Goal: Information Seeking & Learning: Compare options

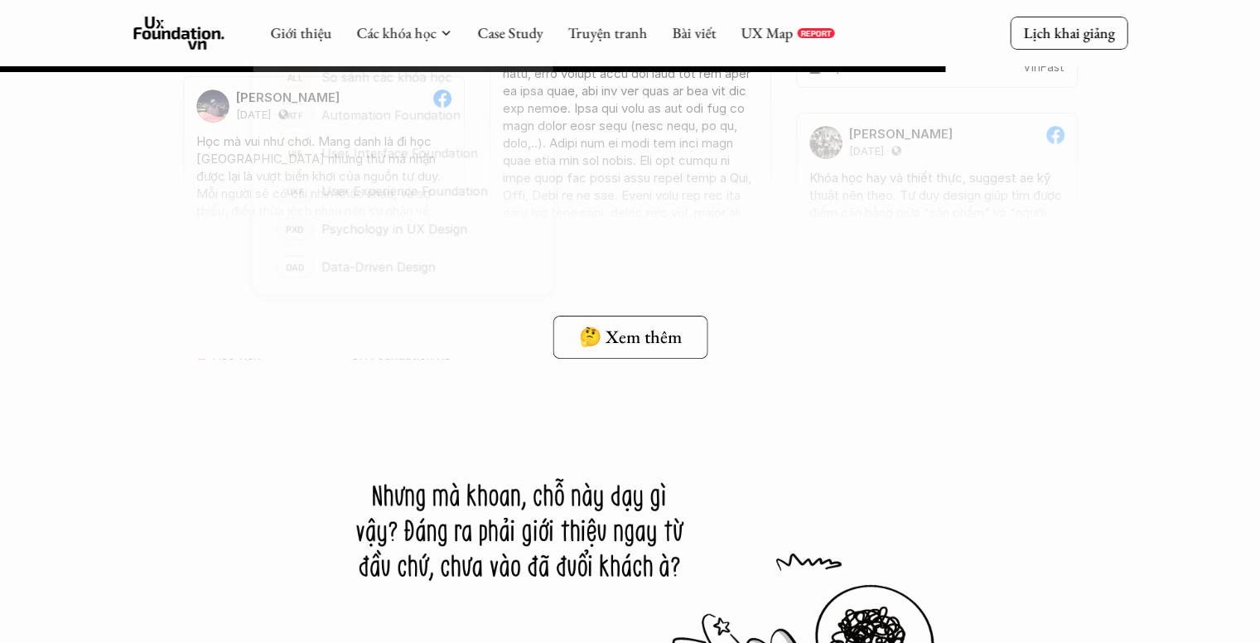
scroll to position [13002, 0]
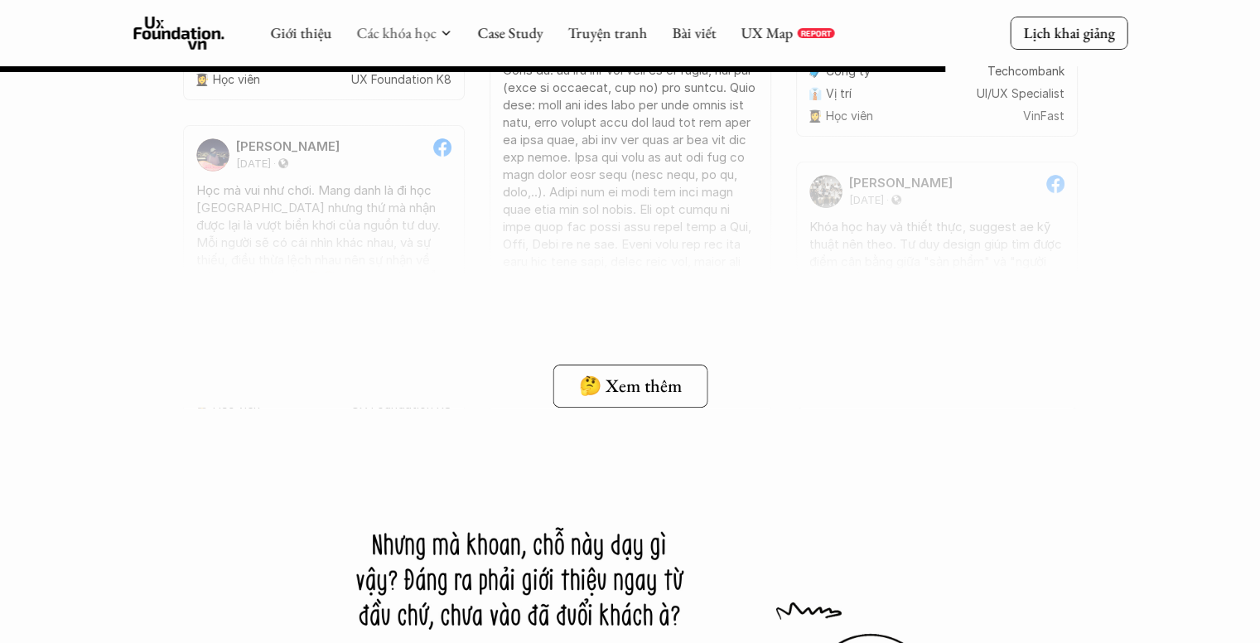
click at [409, 22] on div "Giới thiệu Các khóa học Case Study Truyện tranh Bài viết UX Map REPORT" at bounding box center [552, 33] width 564 height 33
click at [422, 31] on link "Các khóa học" at bounding box center [396, 32] width 80 height 19
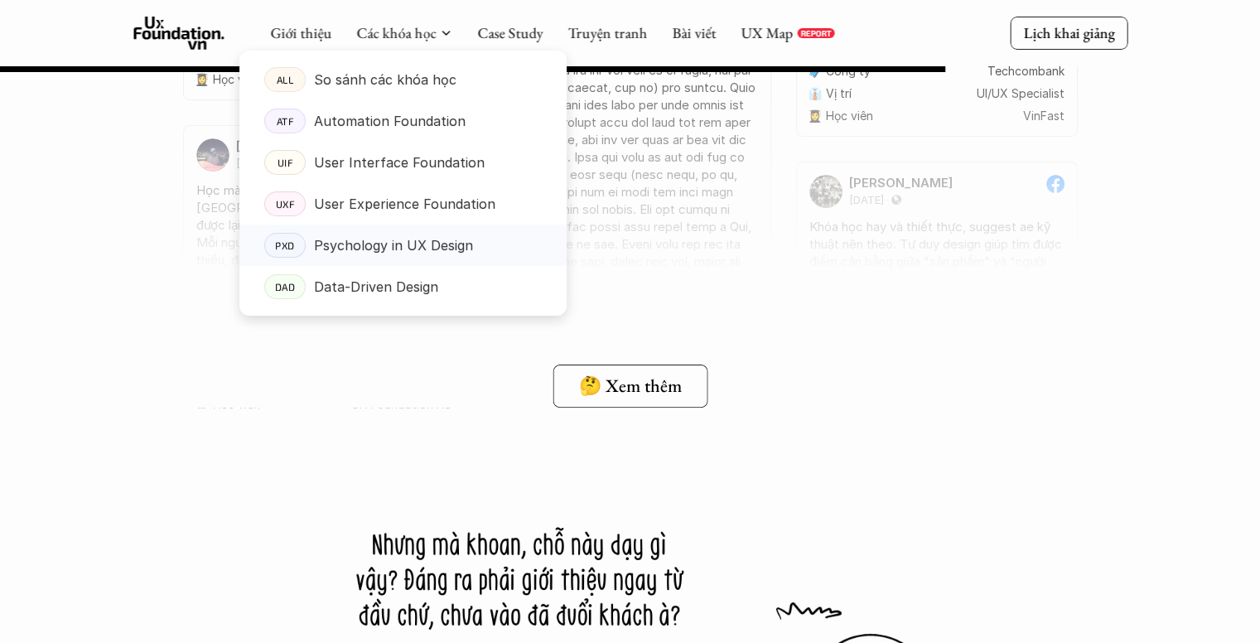
click at [394, 239] on p "Psychology in UX Design" at bounding box center [393, 245] width 159 height 25
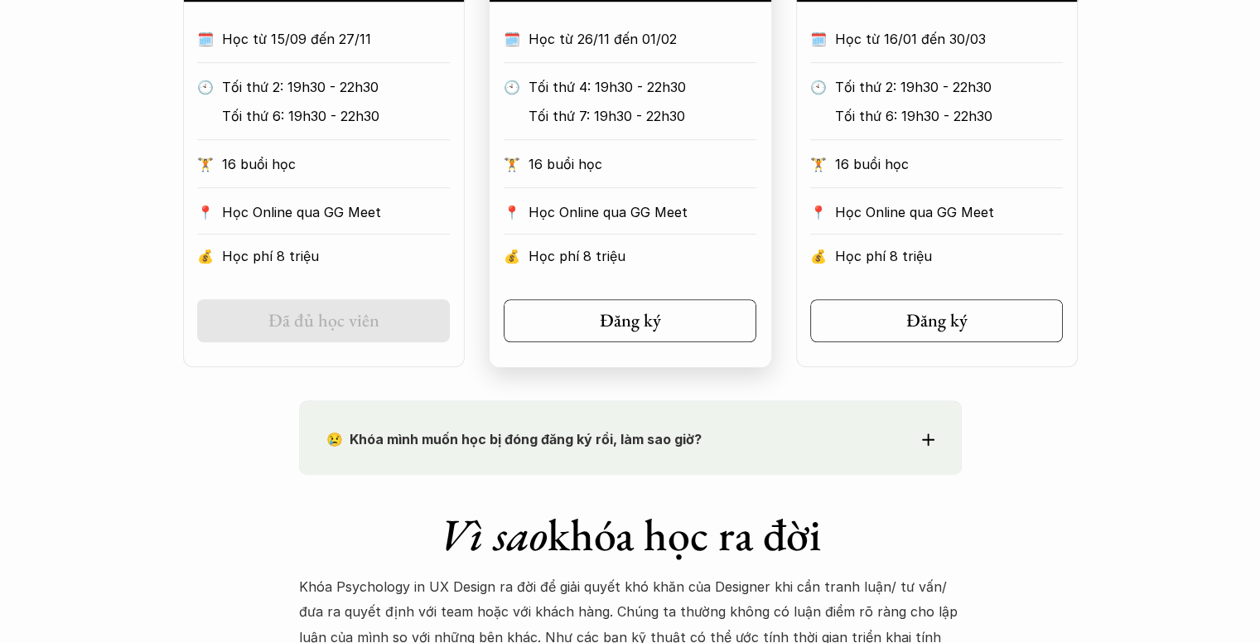
scroll to position [1077, 0]
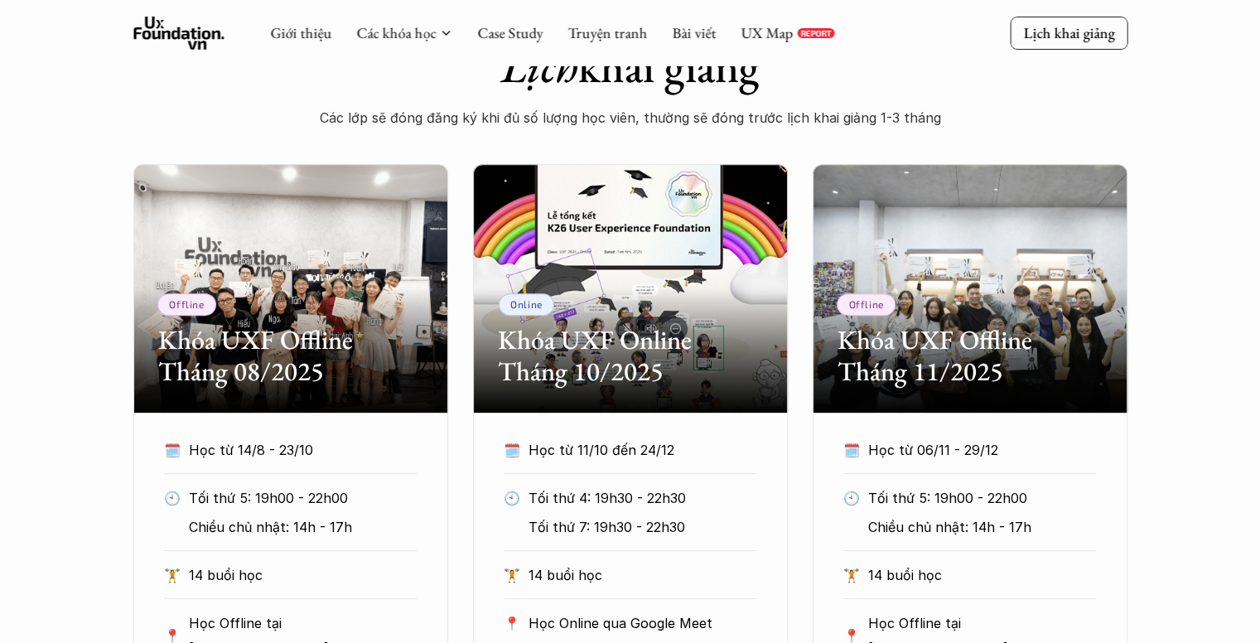
scroll to position [663, 0]
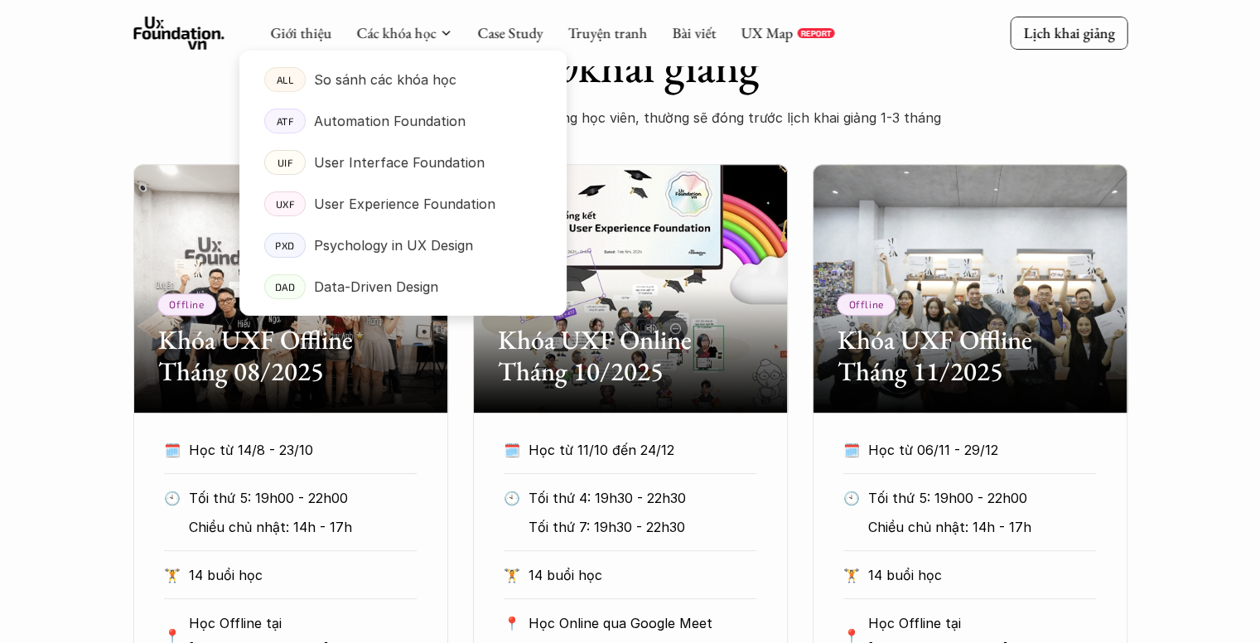
click at [422, 37] on div at bounding box center [402, 170] width 327 height 292
click at [406, 77] on p "So sánh các khóa học" at bounding box center [385, 79] width 142 height 25
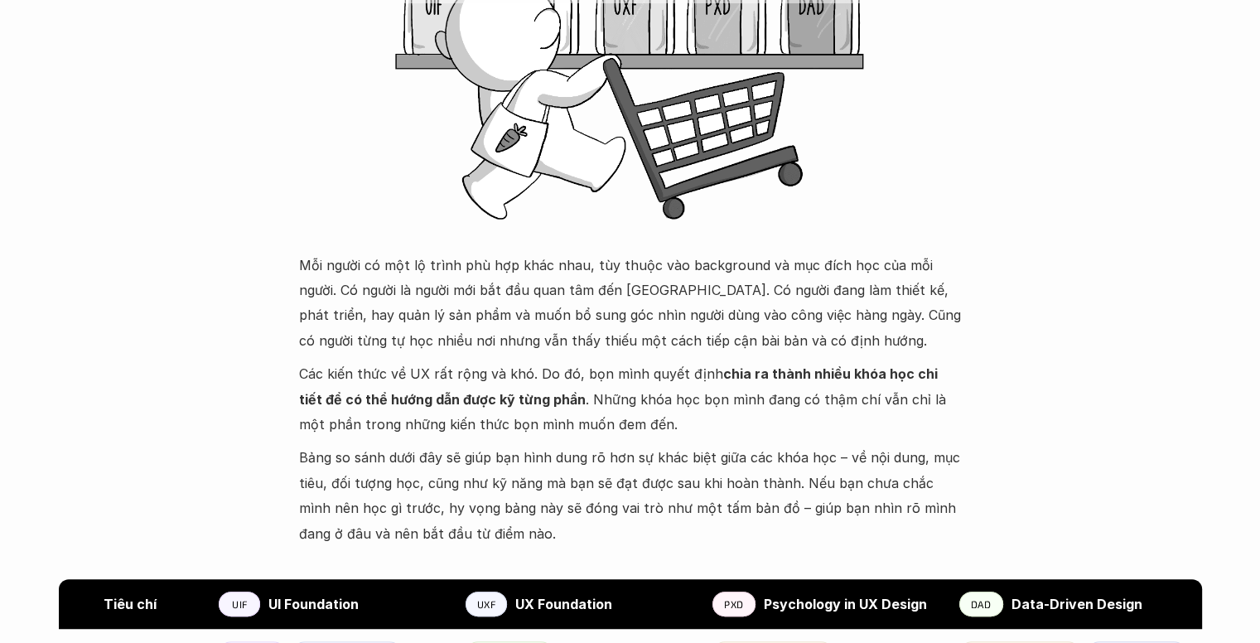
scroll to position [331, 0]
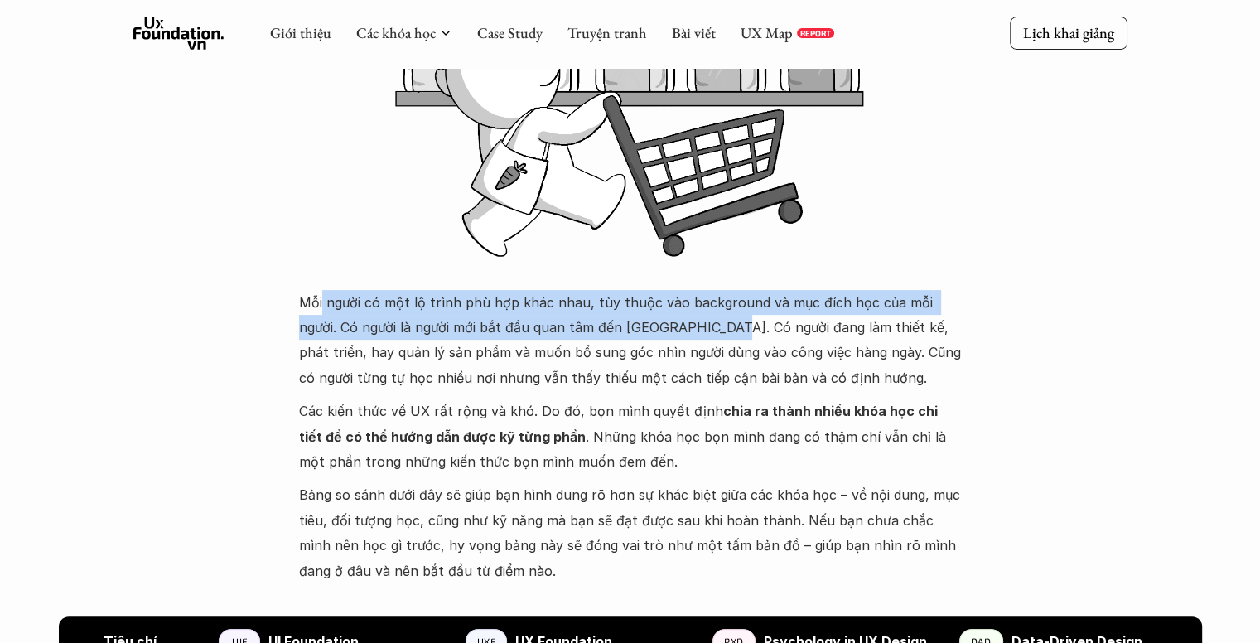
drag, startPoint x: 321, startPoint y: 306, endPoint x: 679, endPoint y: 316, distance: 357.9
click at [679, 316] on p "Mỗi người có một lộ trình phù hợp khác nhau, tùy thuộc vào background và mục đí…" at bounding box center [630, 340] width 663 height 101
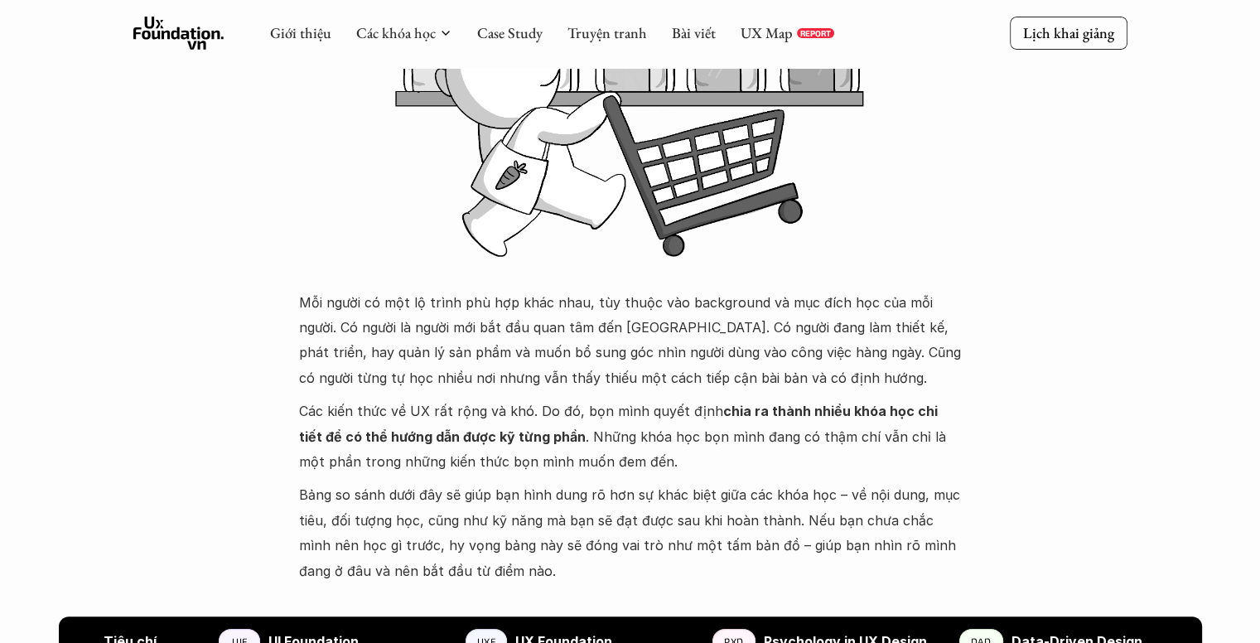
click at [508, 340] on p "Mỗi người có một lộ trình phù hợp khác nhau, tùy thuộc vào background và mục đí…" at bounding box center [630, 340] width 663 height 101
drag, startPoint x: 532, startPoint y: 329, endPoint x: 713, endPoint y: 334, distance: 181.4
click at [713, 334] on p "Mỗi người có một lộ trình phù hợp khác nhau, tùy thuộc vào background và mục đí…" at bounding box center [630, 340] width 663 height 101
click at [715, 334] on p "Mỗi người có một lộ trình phù hợp khác nhau, tùy thuộc vào background và mục đí…" at bounding box center [630, 340] width 663 height 101
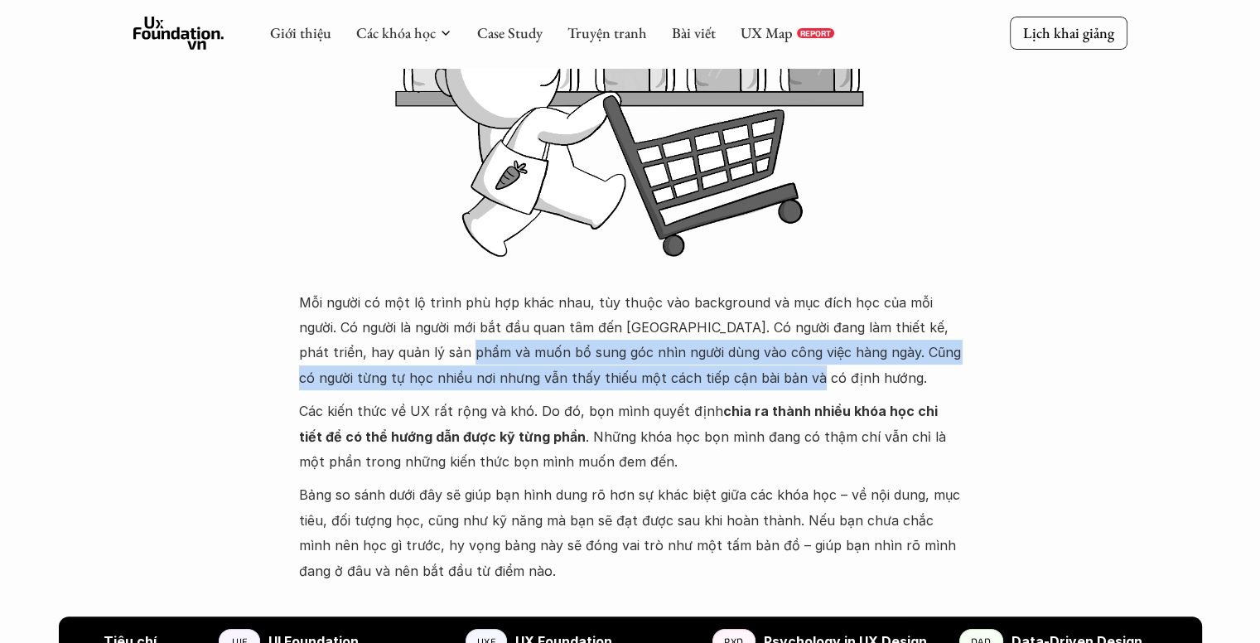
drag, startPoint x: 423, startPoint y: 347, endPoint x: 755, endPoint y: 372, distance: 333.0
click at [755, 372] on p "Mỗi người có một lộ trình phù hợp khác nhau, tùy thuộc vào background và mục đí…" at bounding box center [630, 340] width 663 height 101
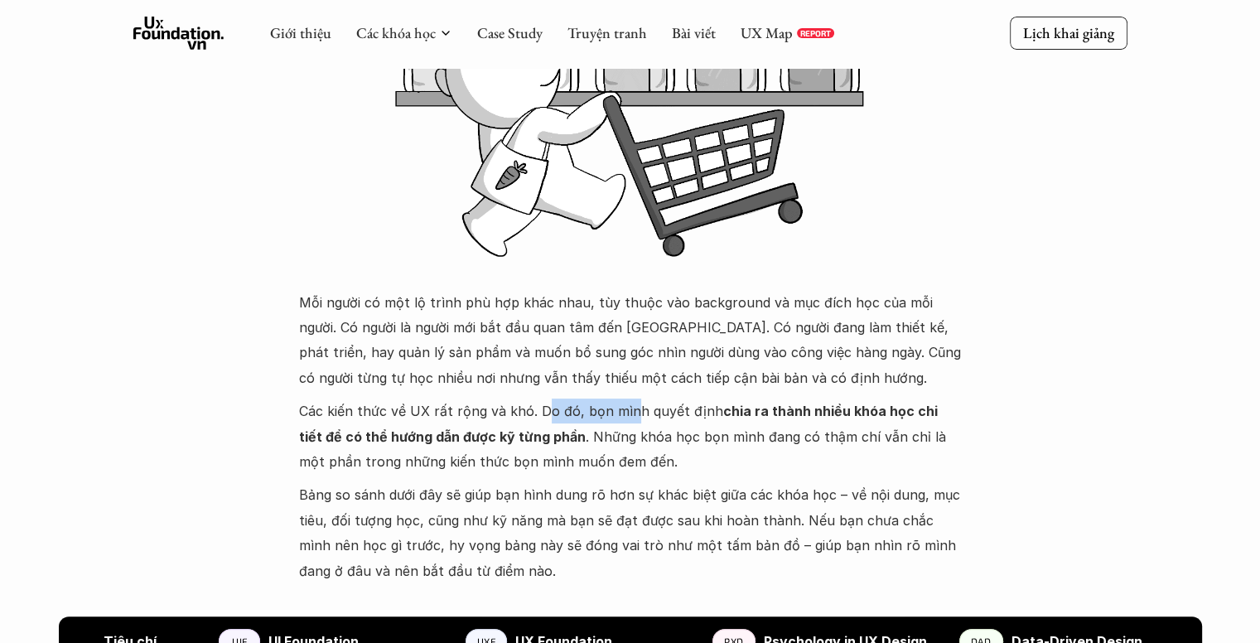
drag, startPoint x: 542, startPoint y: 402, endPoint x: 624, endPoint y: 402, distance: 82.0
click at [624, 402] on p "Các kiến thức về UX rất rộng và khó. Do đó, bọn mình quyết định chia ra thành n…" at bounding box center [630, 435] width 663 height 75
click at [625, 402] on p "Các kiến thức về UX rất rộng và khó. Do đó, bọn mình quyết định chia ra thành n…" at bounding box center [630, 435] width 663 height 75
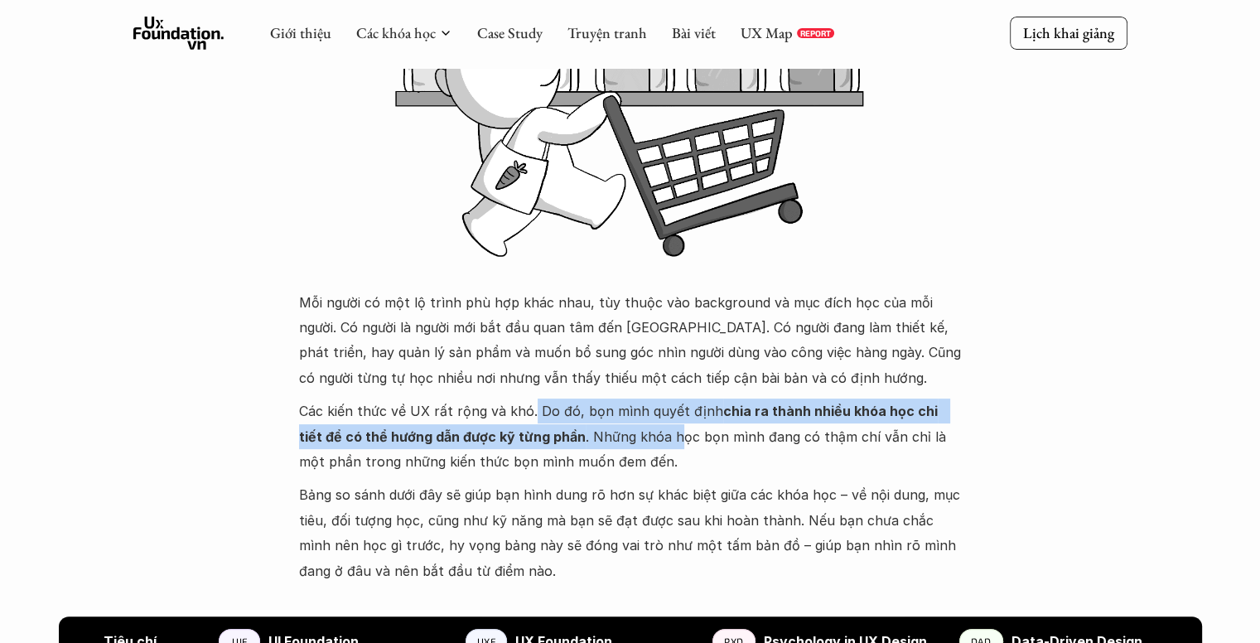
drag, startPoint x: 527, startPoint y: 411, endPoint x: 648, endPoint y: 443, distance: 125.1
click at [648, 443] on p "Các kiến thức về UX rất rộng và khó. Do đó, bọn mình quyết định chia ra thành n…" at bounding box center [630, 435] width 663 height 75
click at [647, 443] on p "Các kiến thức về UX rất rộng và khó. Do đó, bọn mình quyết định chia ra thành n…" at bounding box center [630, 435] width 663 height 75
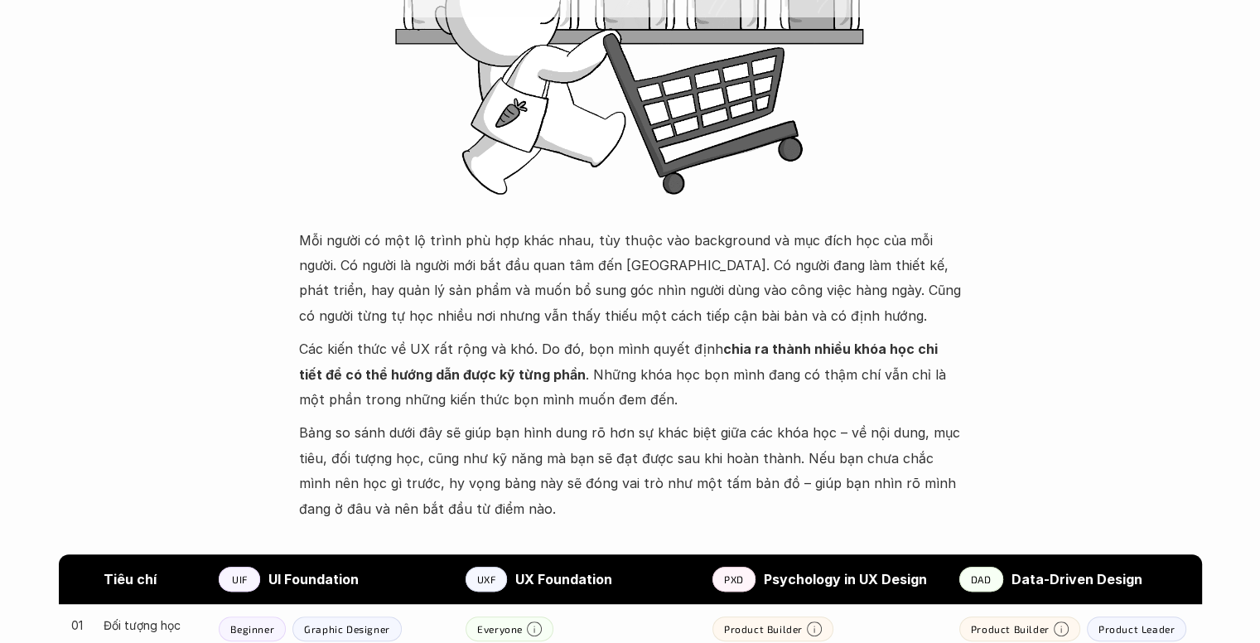
scroll to position [580, 0]
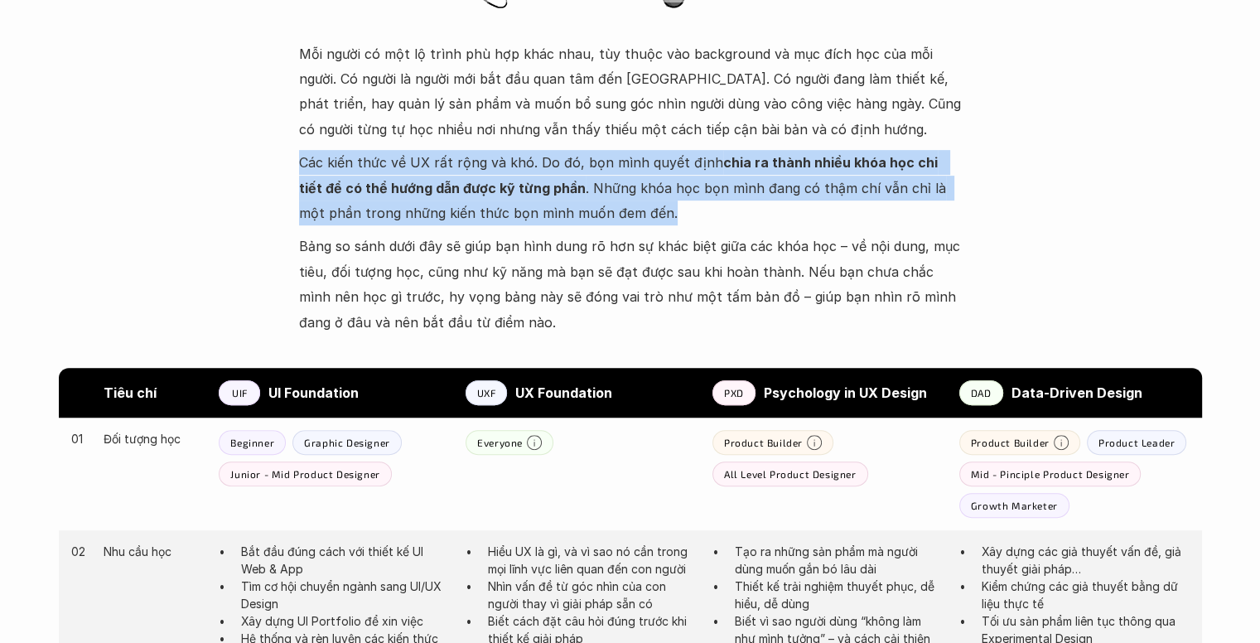
drag, startPoint x: 292, startPoint y: 161, endPoint x: 648, endPoint y: 226, distance: 362.7
click at [421, 219] on p "Các kiến thức về UX rất rộng và khó. Do đó, bọn mình quyết định chia ra thành n…" at bounding box center [630, 187] width 663 height 75
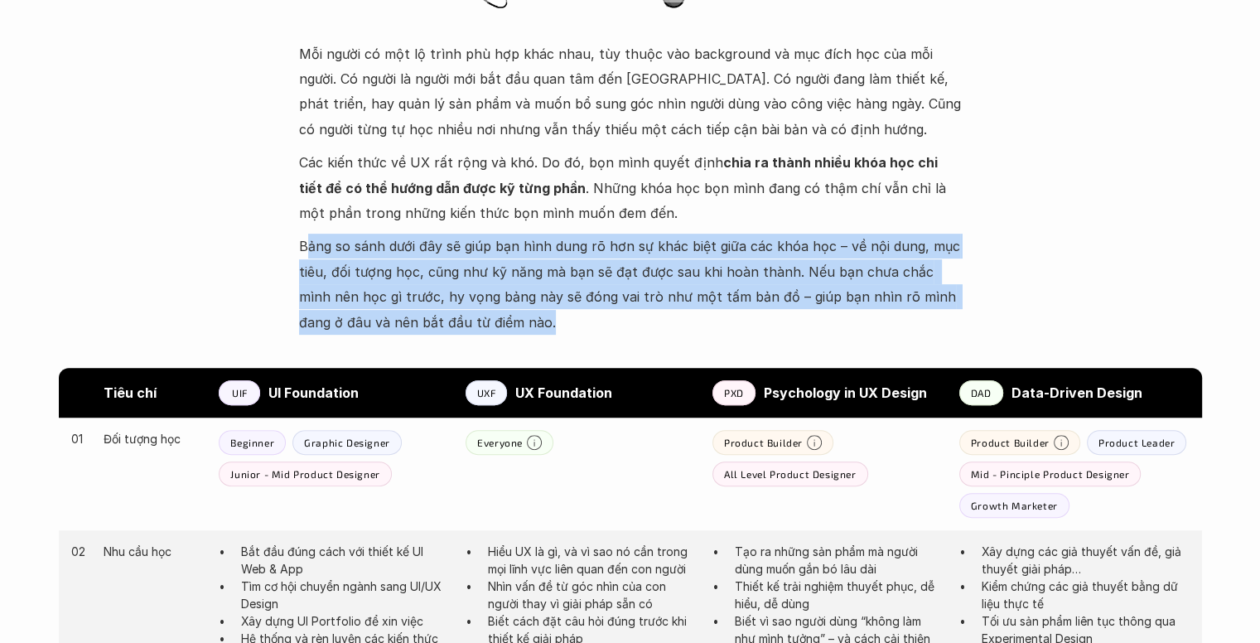
drag, startPoint x: 305, startPoint y: 243, endPoint x: 908, endPoint y: 316, distance: 607.3
click at [908, 316] on p "Bảng so sánh dưới đây sẽ giúp bạn hình dung rõ hơn sự khác biệt giữa các khóa h…" at bounding box center [630, 284] width 663 height 101
click at [908, 314] on p "Bảng so sánh dưới đây sẽ giúp bạn hình dung rõ hơn sự khác biệt giữa các khóa h…" at bounding box center [630, 284] width 663 height 101
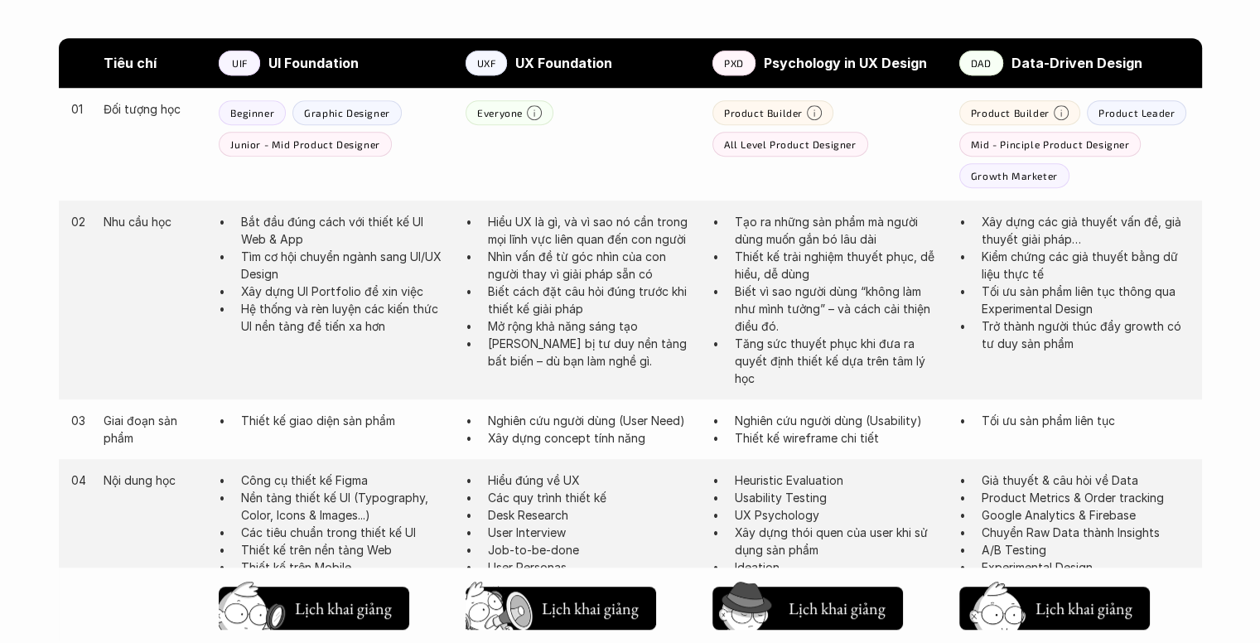
scroll to position [911, 0]
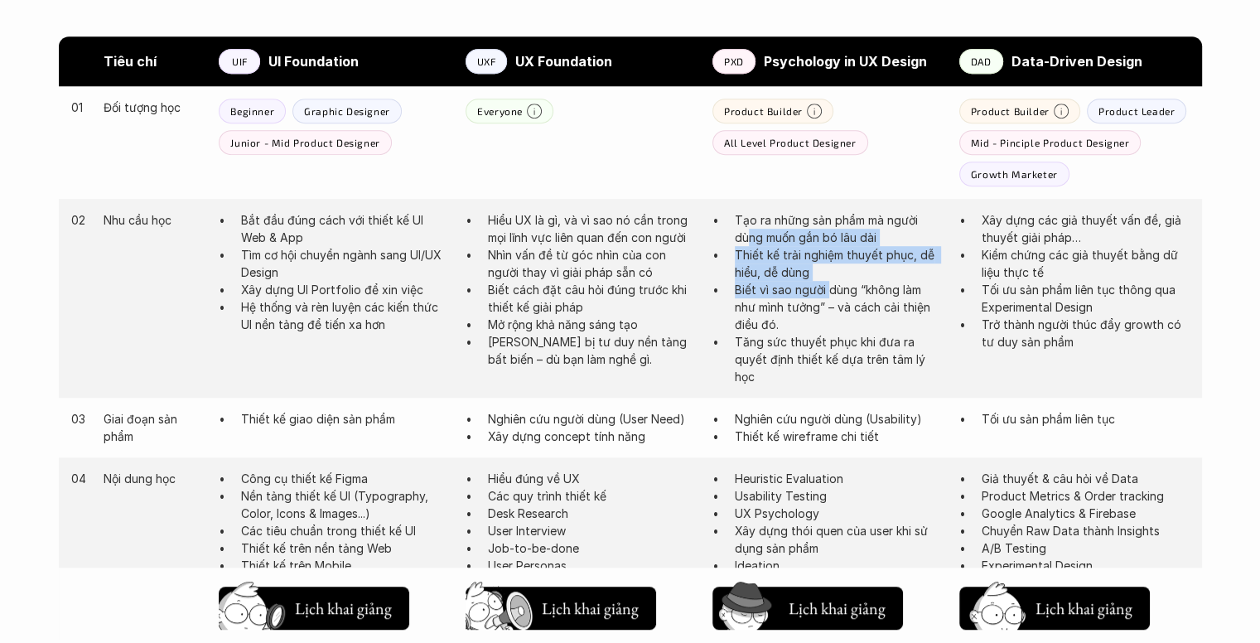
drag, startPoint x: 748, startPoint y: 237, endPoint x: 831, endPoint y: 287, distance: 97.0
click at [831, 287] on ul "Tạo ra những sản phẩm mà người dùng muốn gắn bó lâu dài Thiết kế trải nghiệm th…" at bounding box center [827, 298] width 230 height 174
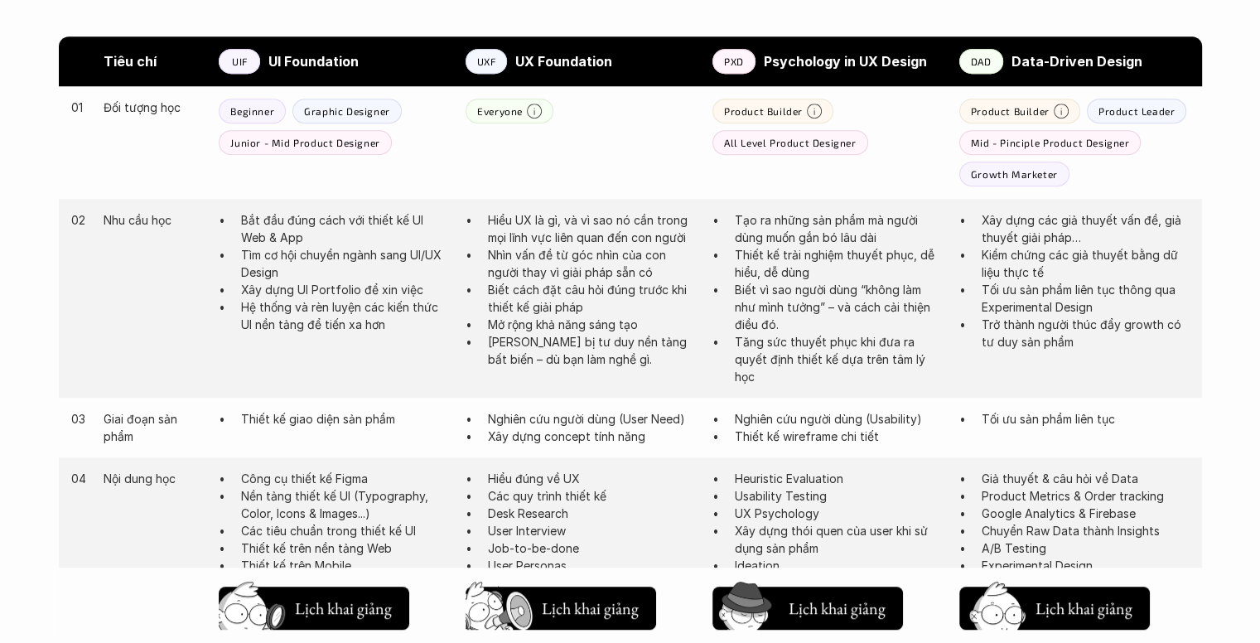
click at [831, 288] on p "Biết vì sao người dùng “không làm như mình tưởng” – và cách cải thiện điều đó." at bounding box center [839, 307] width 208 height 52
click at [824, 333] on p "Tăng sức thuyết phục khi đưa ra quyết định thiết kế dựa trên tâm lý học" at bounding box center [839, 359] width 208 height 52
click at [824, 345] on p "Tăng sức thuyết phục khi đưa ra quyết định thiết kế dựa trên tâm lý học" at bounding box center [839, 359] width 208 height 52
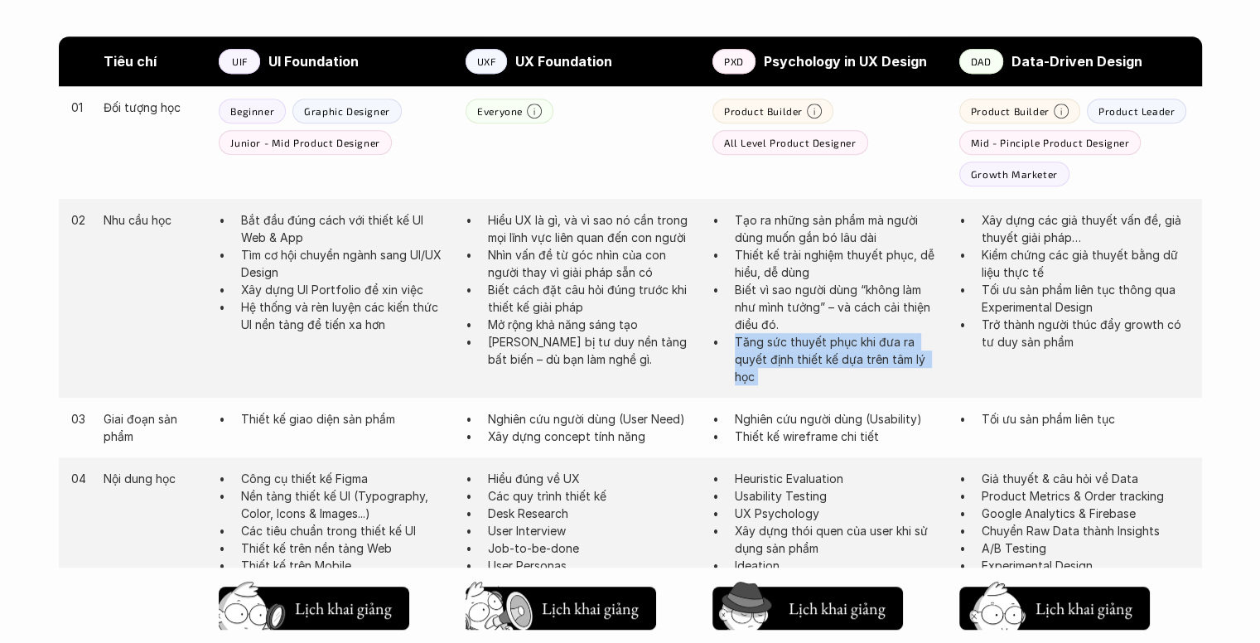
click at [824, 345] on p "Tăng sức thuyết phục khi đưa ra quyết định thiết kế dựa trên tâm lý học" at bounding box center [839, 359] width 208 height 52
click at [828, 322] on p "Biết vì sao người dùng “không làm như mình tưởng” – và cách cải thiện điều đó." at bounding box center [839, 307] width 208 height 52
